Goal: Information Seeking & Learning: Learn about a topic

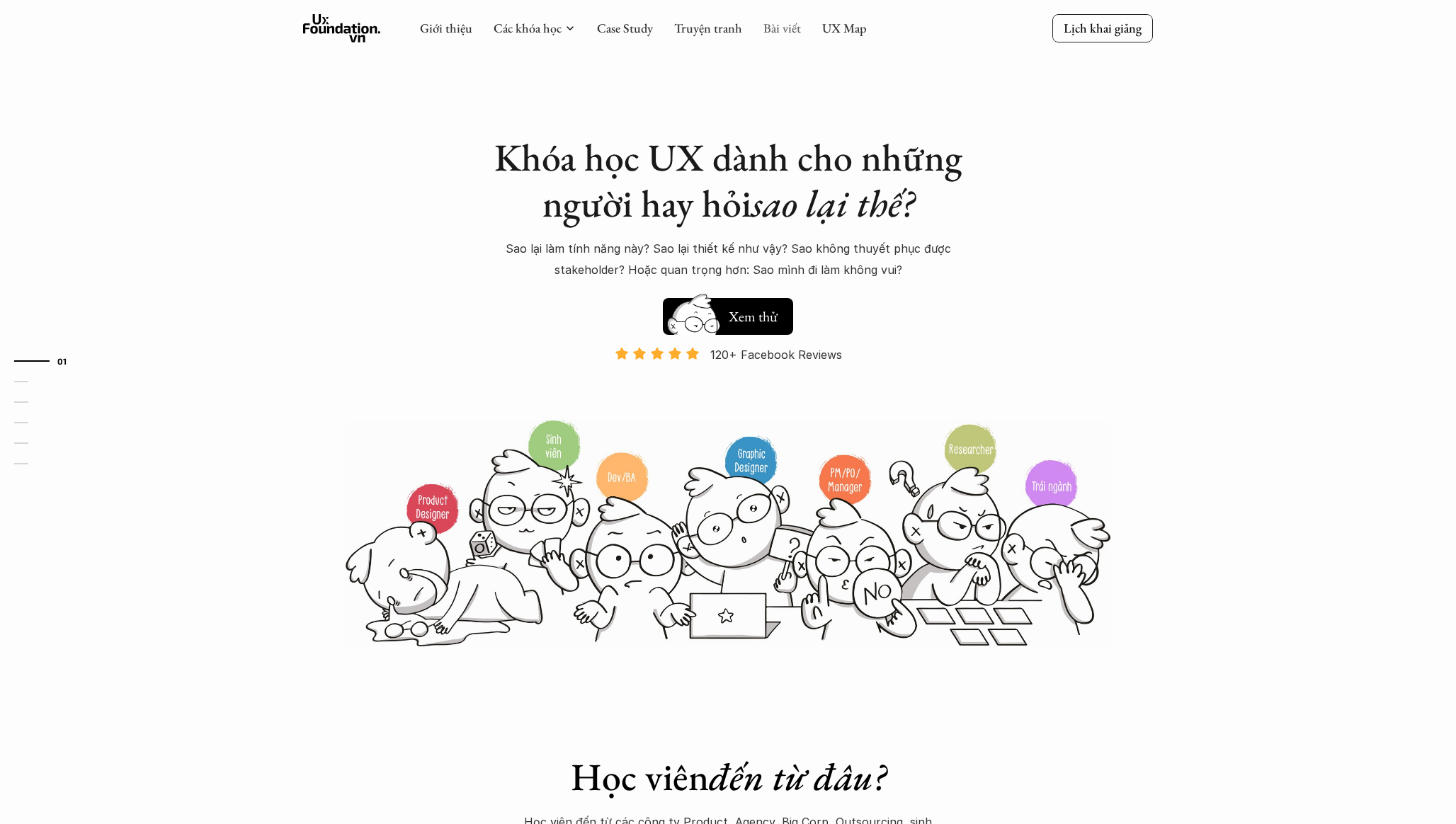
click at [779, 29] on link "Bài viết" at bounding box center [782, 28] width 38 height 16
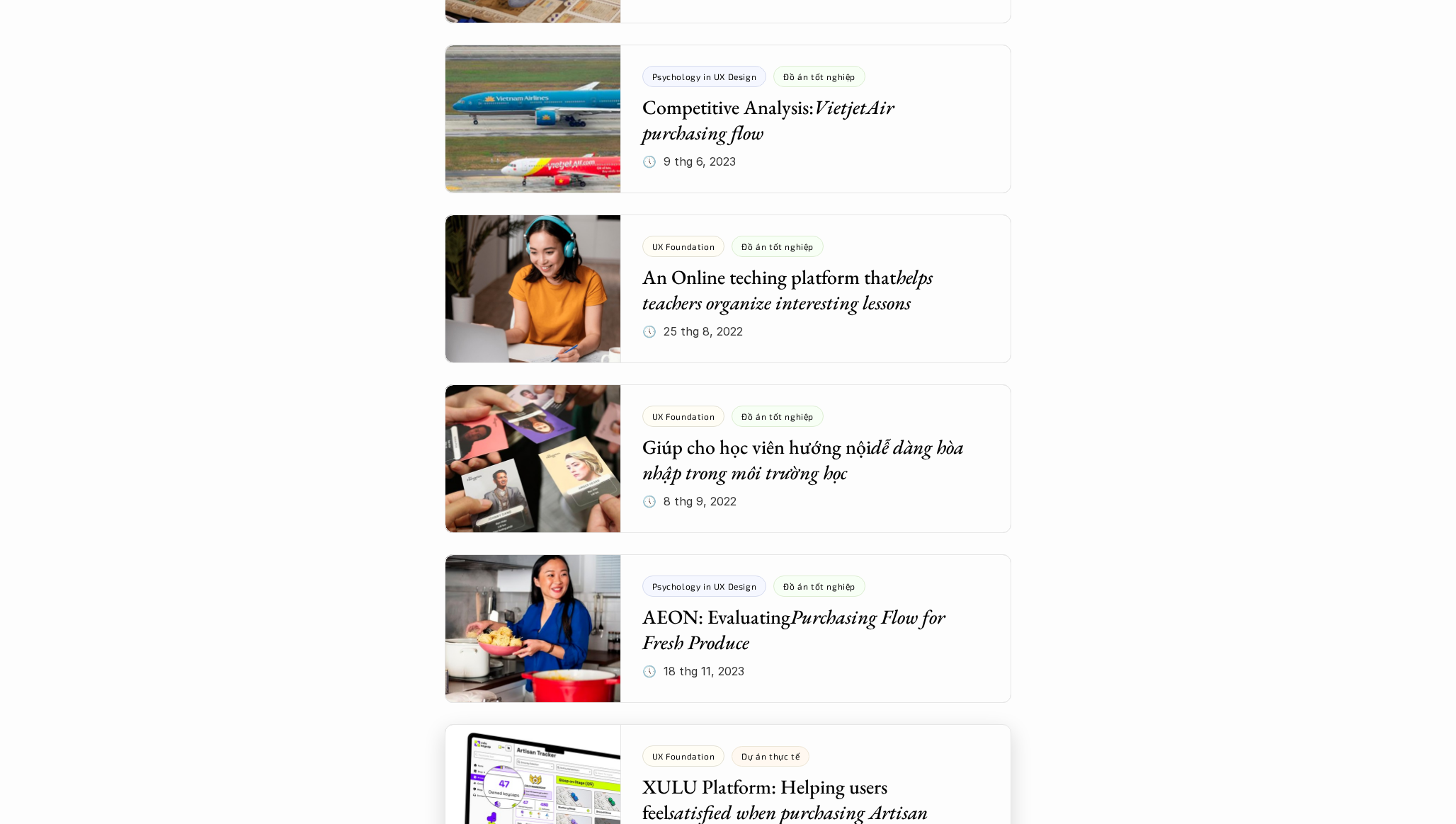
scroll to position [5803, 0]
